Goal: Book appointment/travel/reservation

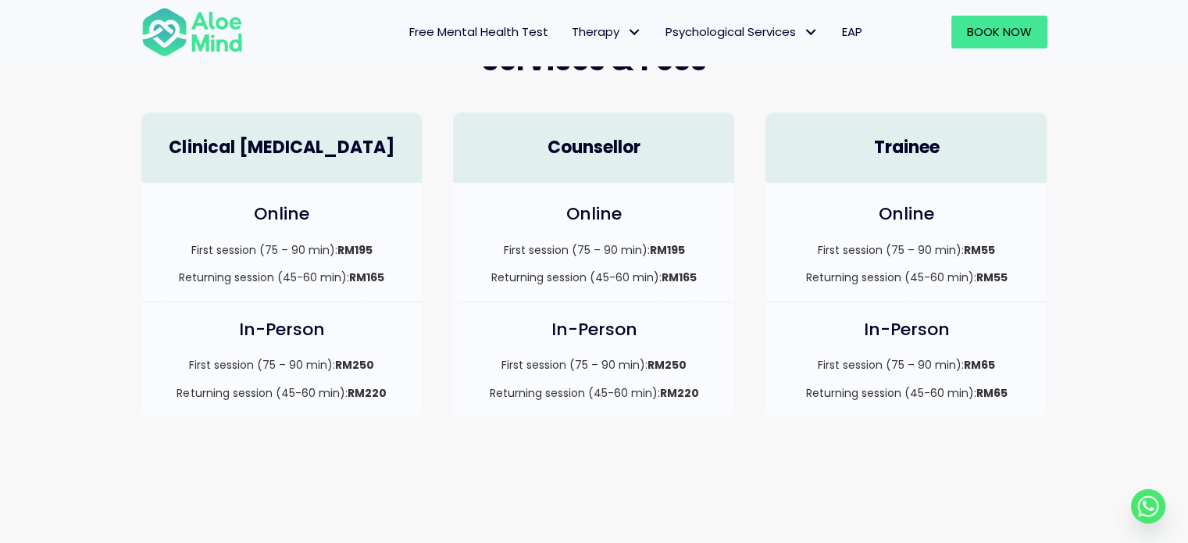
scroll to position [469, 0]
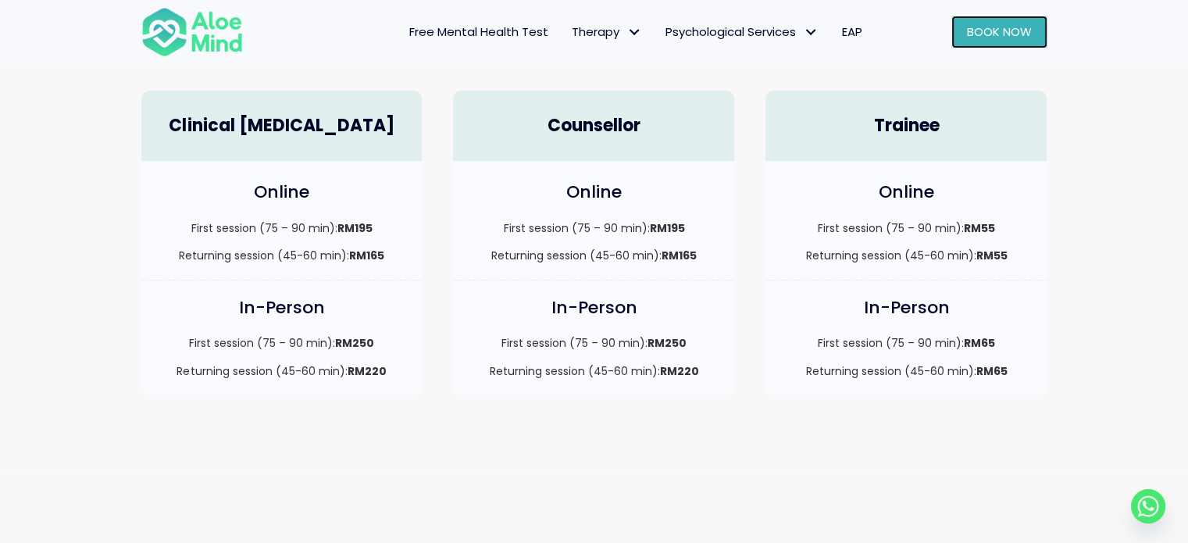
click at [1012, 27] on span "Book Now" at bounding box center [999, 31] width 65 height 16
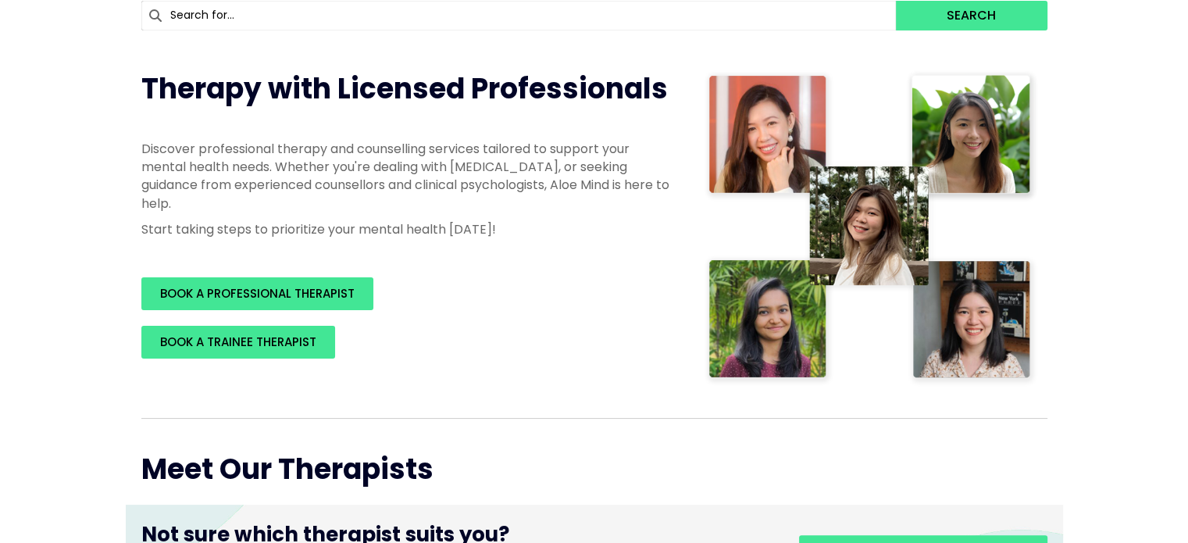
scroll to position [234, 0]
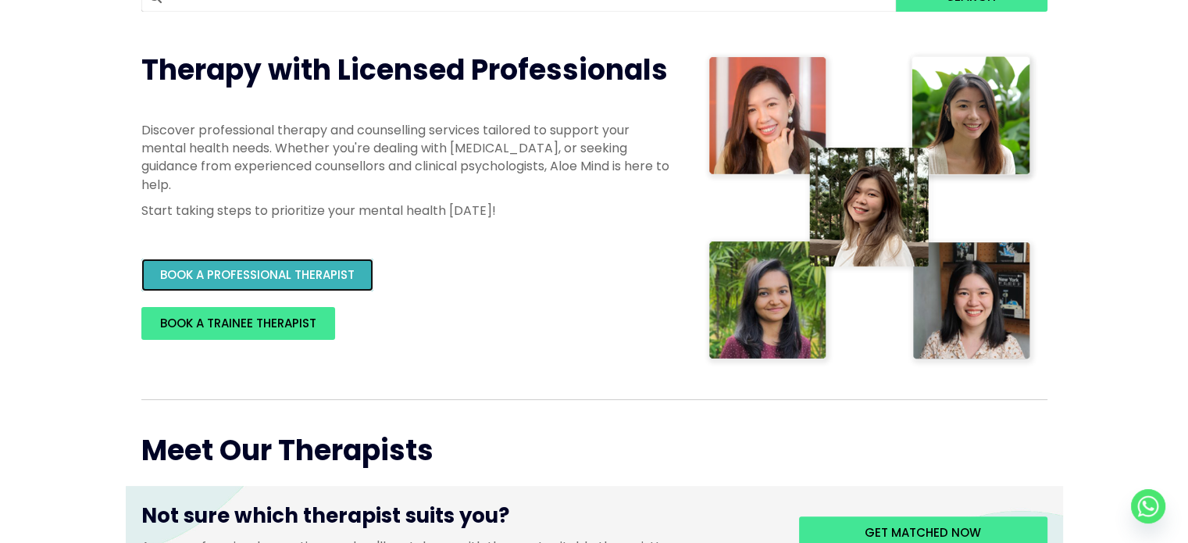
click at [304, 270] on span "BOOK A PROFESSIONAL THERAPIST" at bounding box center [257, 274] width 195 height 16
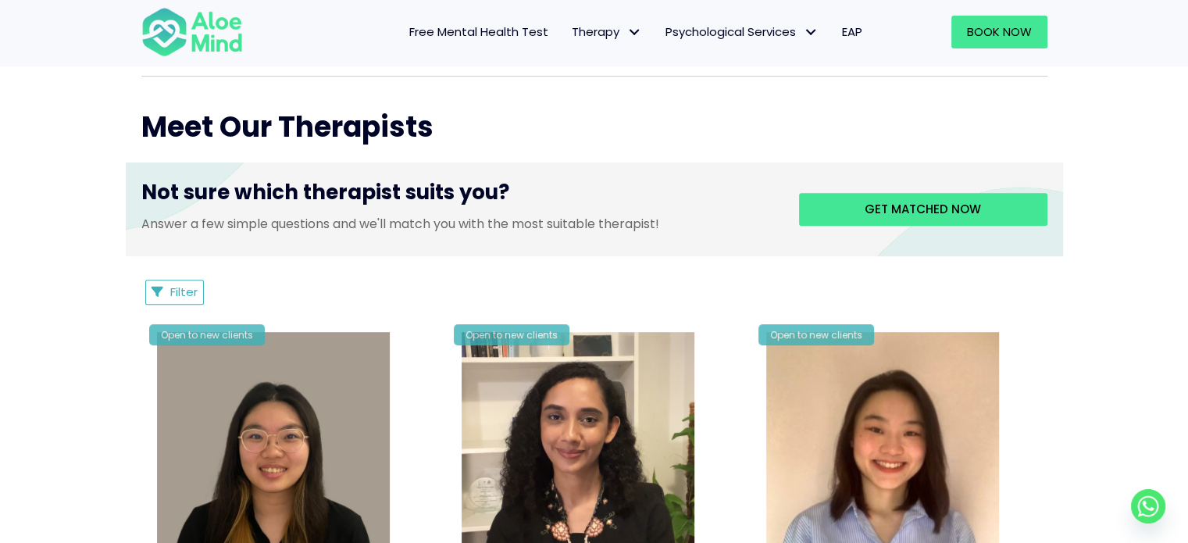
scroll to position [547, 0]
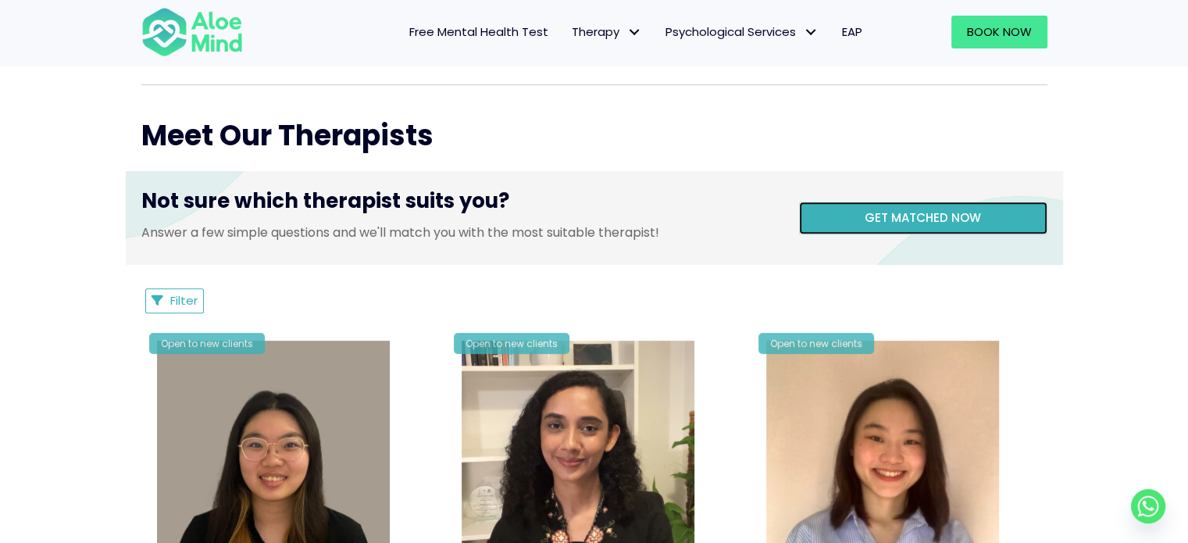
click at [916, 223] on span "Get matched now" at bounding box center [923, 217] width 116 height 16
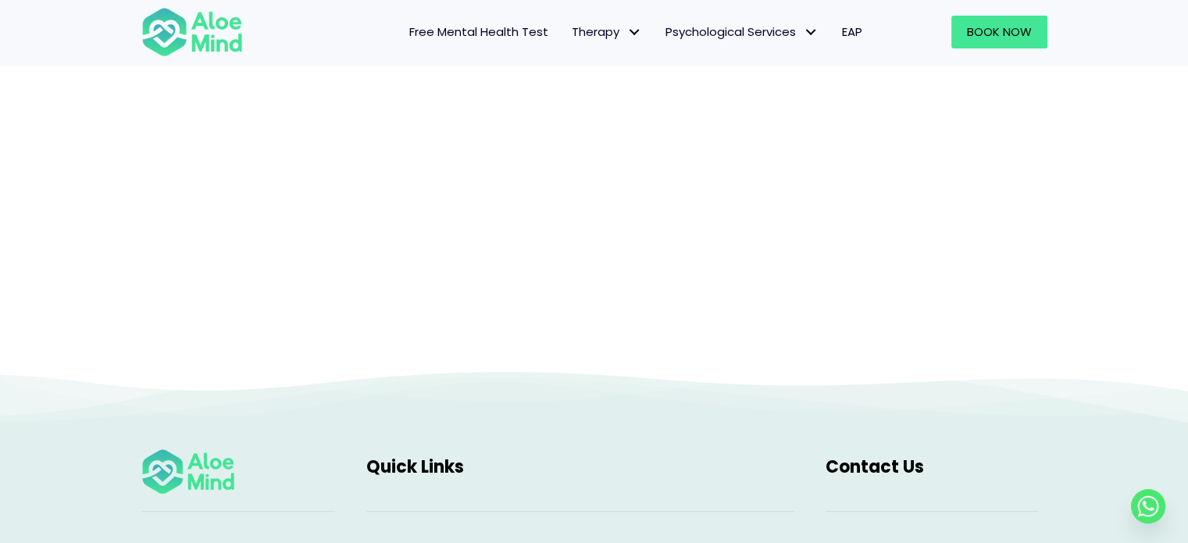
scroll to position [161, 0]
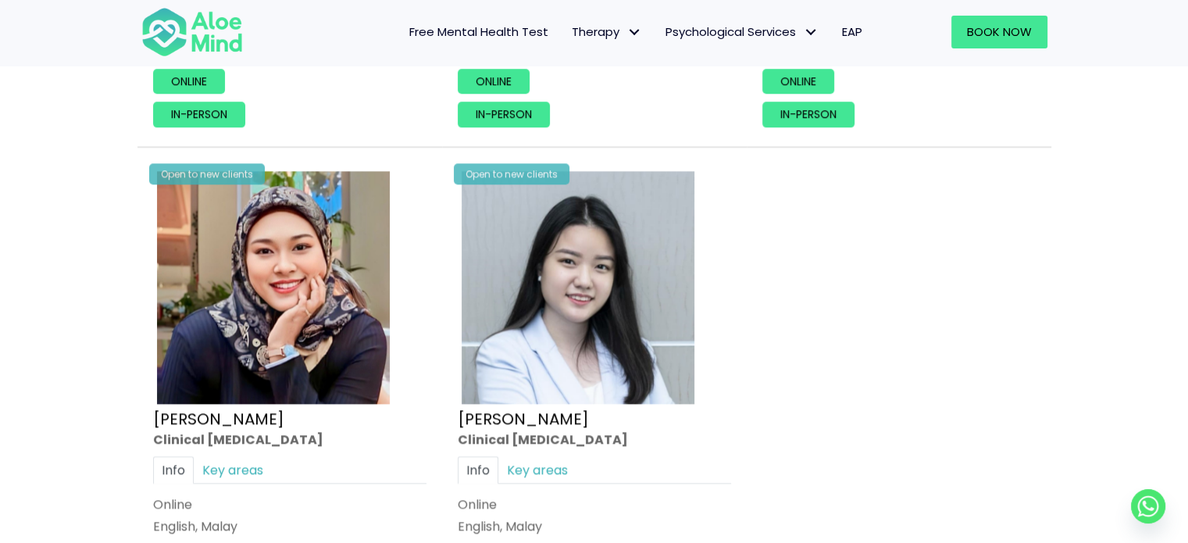
scroll to position [1953, 0]
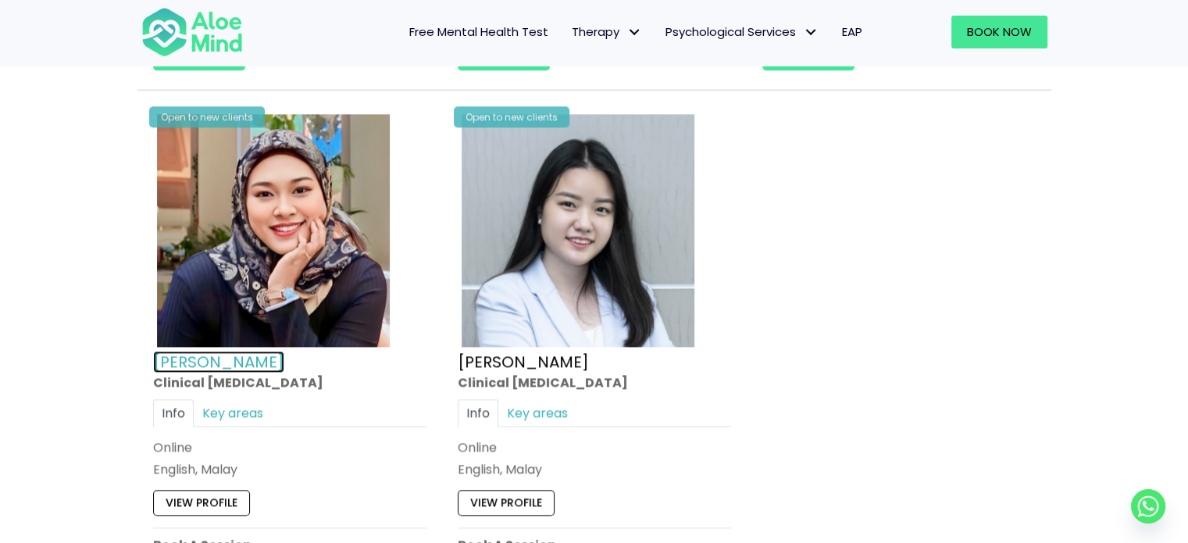
click at [169, 362] on link "[PERSON_NAME]" at bounding box center [218, 362] width 131 height 22
